Goal: Find specific page/section: Find specific page/section

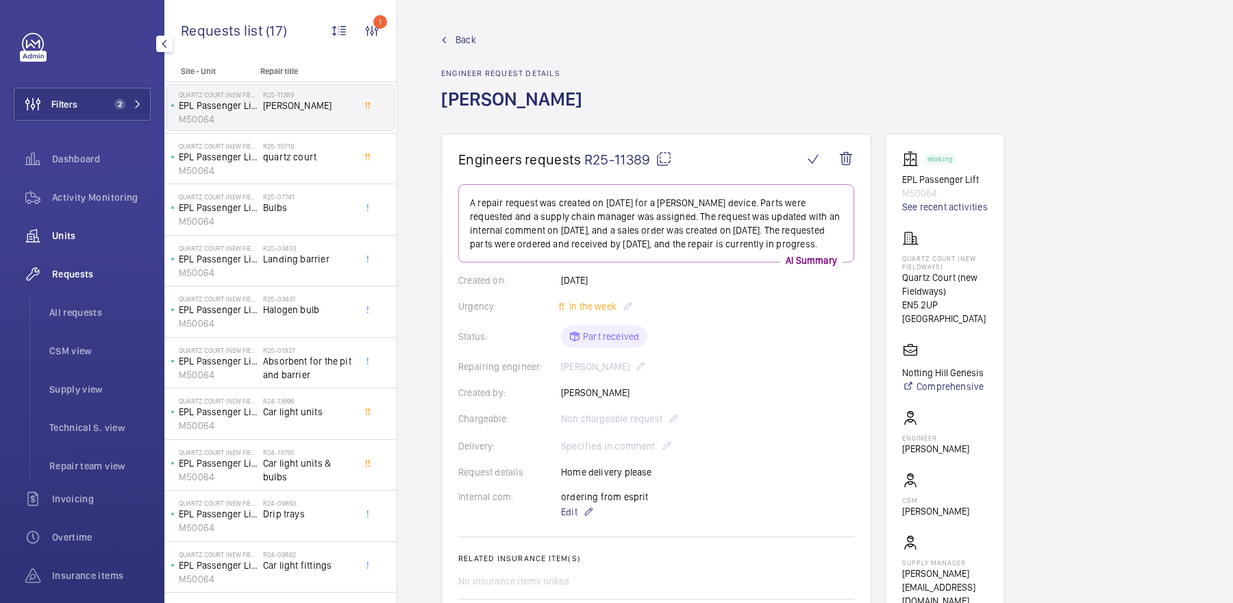
click at [97, 229] on span "Units" at bounding box center [101, 236] width 99 height 14
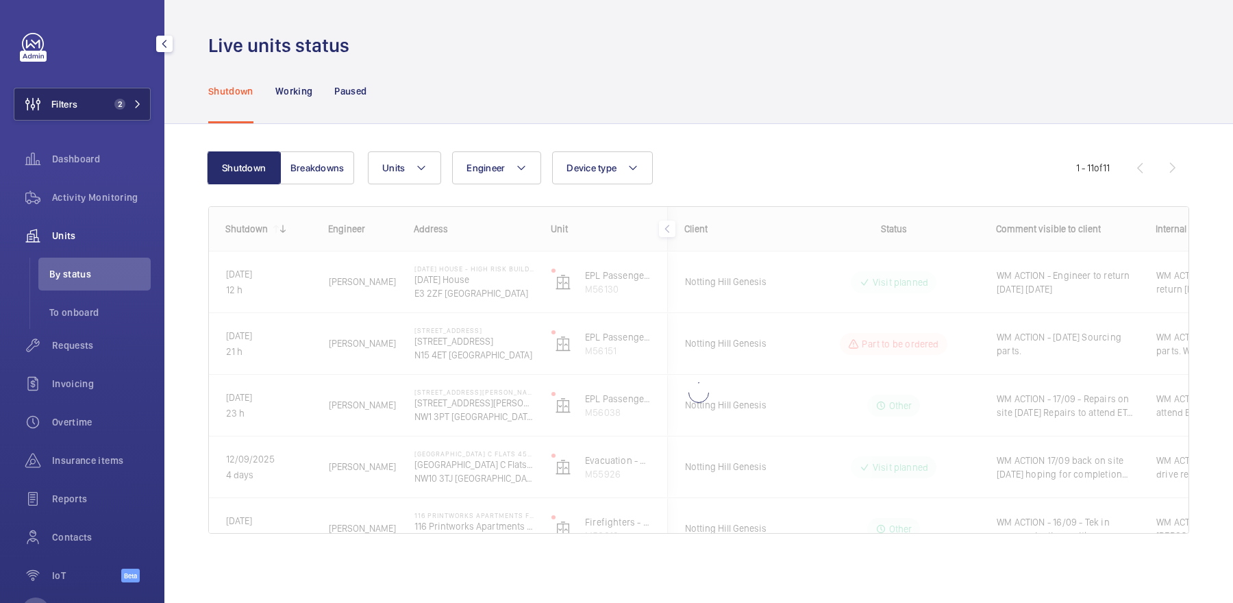
click at [114, 108] on span "2" at bounding box center [117, 104] width 16 height 11
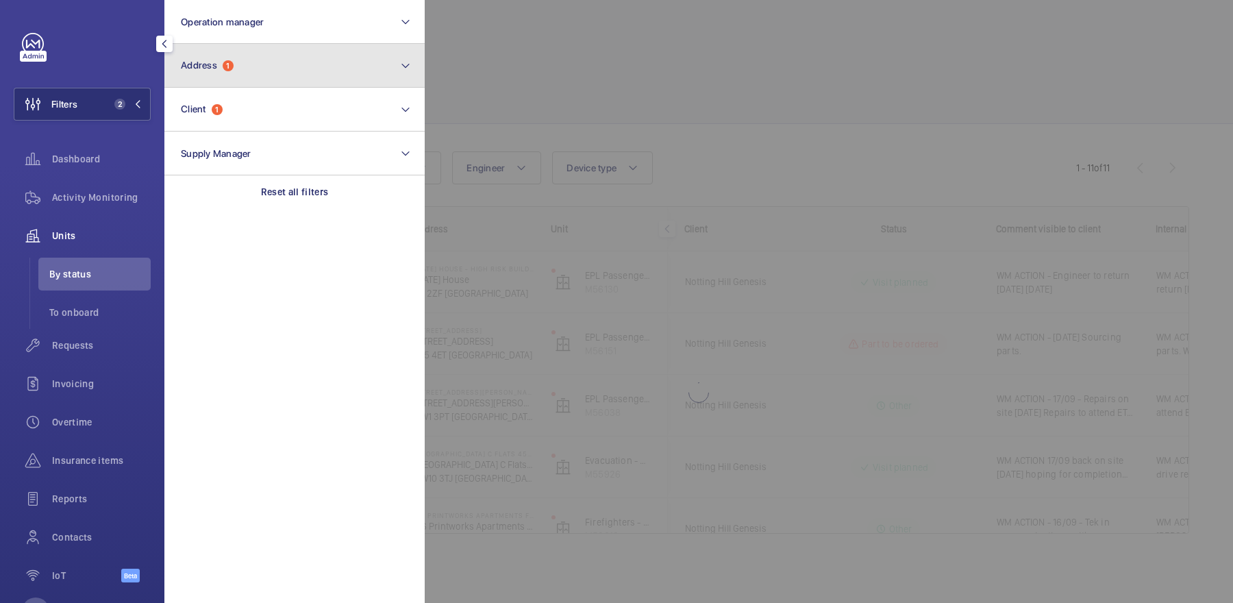
click at [260, 71] on button "Address 1" at bounding box center [294, 66] width 260 height 44
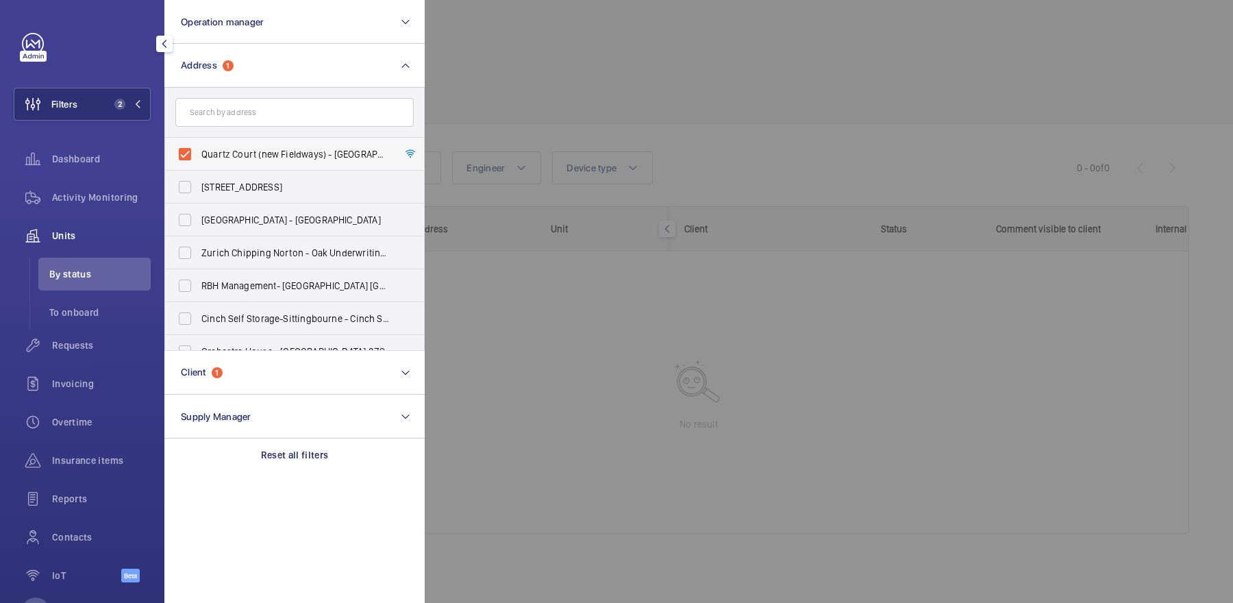
click at [249, 144] on label "Quartz Court (new Fieldways) - [GEOGRAPHIC_DATA] (new Fieldways), [GEOGRAPHIC_D…" at bounding box center [284, 154] width 238 height 33
click at [199, 144] on input "Quartz Court (new Fieldways) - [GEOGRAPHIC_DATA] (new Fieldways), [GEOGRAPHIC_D…" at bounding box center [184, 153] width 27 height 27
checkbox input "false"
click at [726, 136] on div at bounding box center [1041, 301] width 1233 height 603
